Goal: Task Accomplishment & Management: Manage account settings

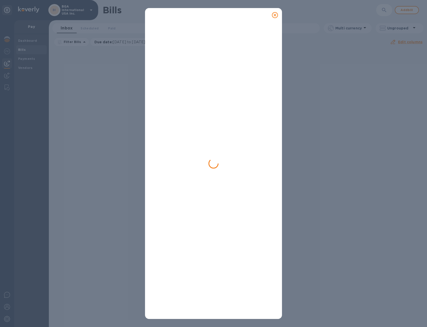
click at [275, 14] on icon at bounding box center [275, 15] width 6 height 6
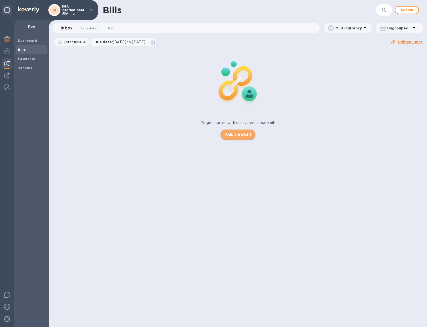
click at [247, 134] on span "Add new bill" at bounding box center [238, 135] width 26 height 6
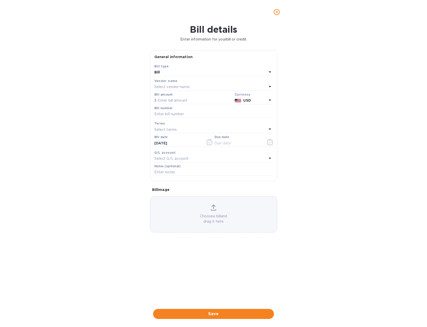
click at [190, 72] on div "Bill" at bounding box center [210, 72] width 113 height 7
click at [166, 84] on p "Bill" at bounding box center [211, 84] width 107 height 5
click at [170, 86] on p "Select vendor name" at bounding box center [171, 86] width 35 height 5
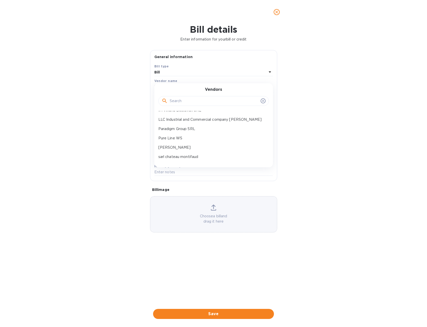
scroll to position [50, 0]
click at [188, 119] on p "Paradigm Group SRL" at bounding box center [211, 117] width 107 height 5
type input "[DATE]"
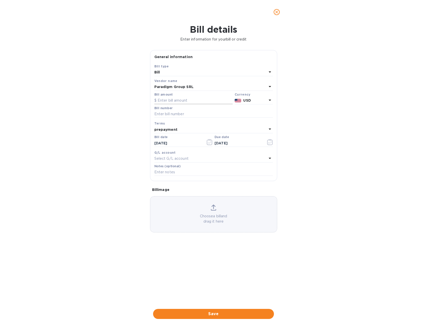
click at [182, 102] on input "text" at bounding box center [193, 101] width 78 height 8
type input "4,900"
click at [180, 113] on input "text" at bounding box center [213, 115] width 119 height 8
type input "250517"
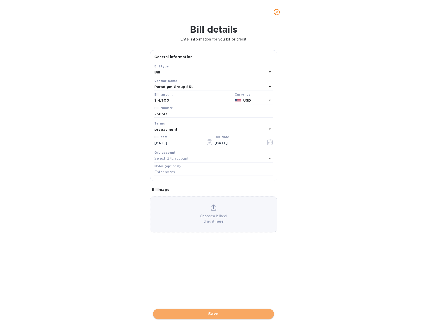
click at [229, 314] on span "Save" at bounding box center [213, 314] width 113 height 6
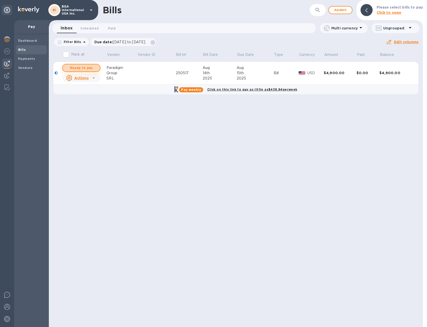
click at [85, 66] on span "Ready to pay" at bounding box center [81, 68] width 29 height 6
checkbox input "true"
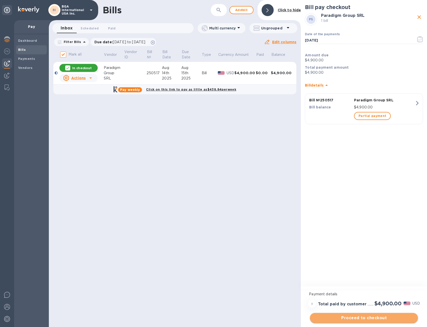
click at [370, 319] on span "Proceed to checkout" at bounding box center [364, 318] width 100 height 6
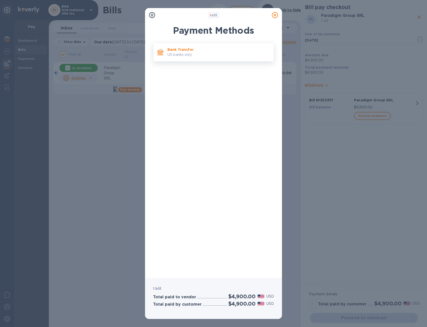
click at [182, 56] on p "US banks only." at bounding box center [218, 54] width 102 height 5
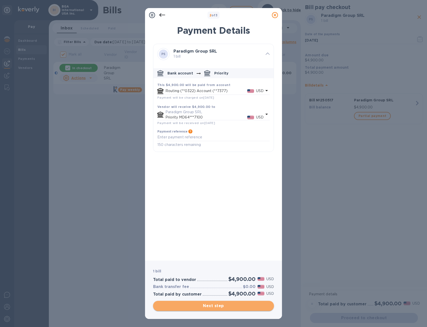
click at [242, 308] on span "Next step" at bounding box center [213, 306] width 113 height 6
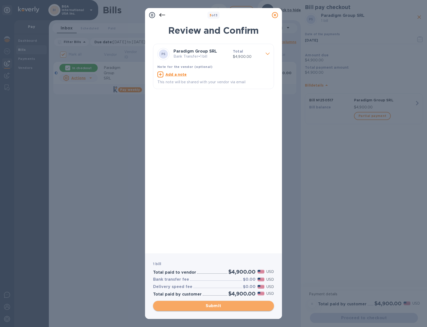
click at [242, 308] on span "Submit" at bounding box center [213, 306] width 113 height 6
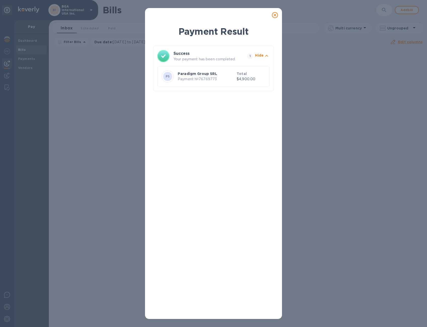
click at [274, 15] on icon at bounding box center [275, 15] width 6 height 6
